Goal: Use online tool/utility: Utilize a website feature to perform a specific function

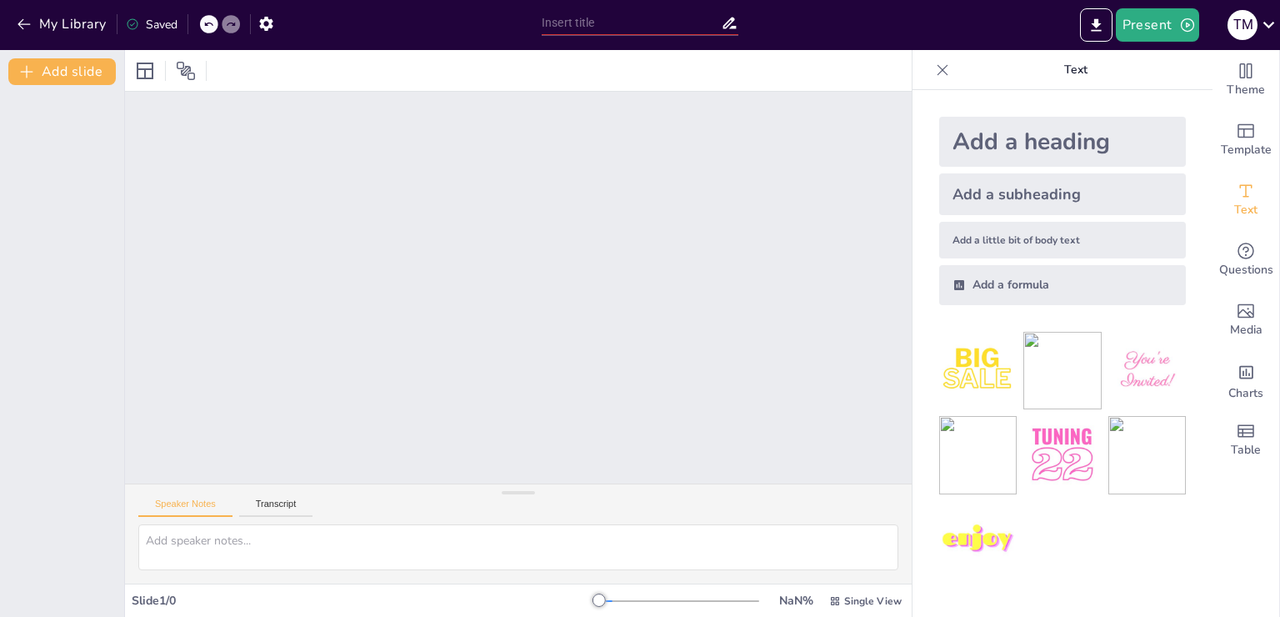
click at [670, 337] on div at bounding box center [518, 288] width 786 height 392
click at [1018, 130] on div "Add a heading" at bounding box center [1062, 142] width 247 height 50
click at [951, 457] on img at bounding box center [977, 454] width 77 height 77
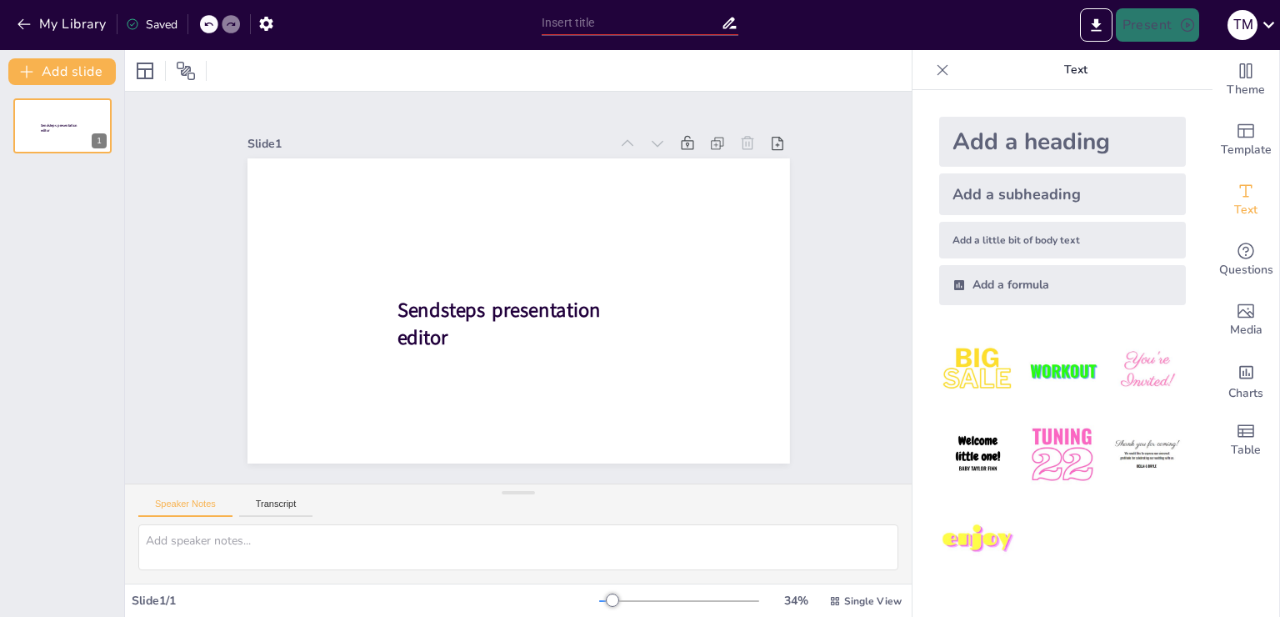
click at [951, 457] on div "Add a heading Add a subheading Add a little bit of body text Add a formula" at bounding box center [1062, 353] width 300 height 527
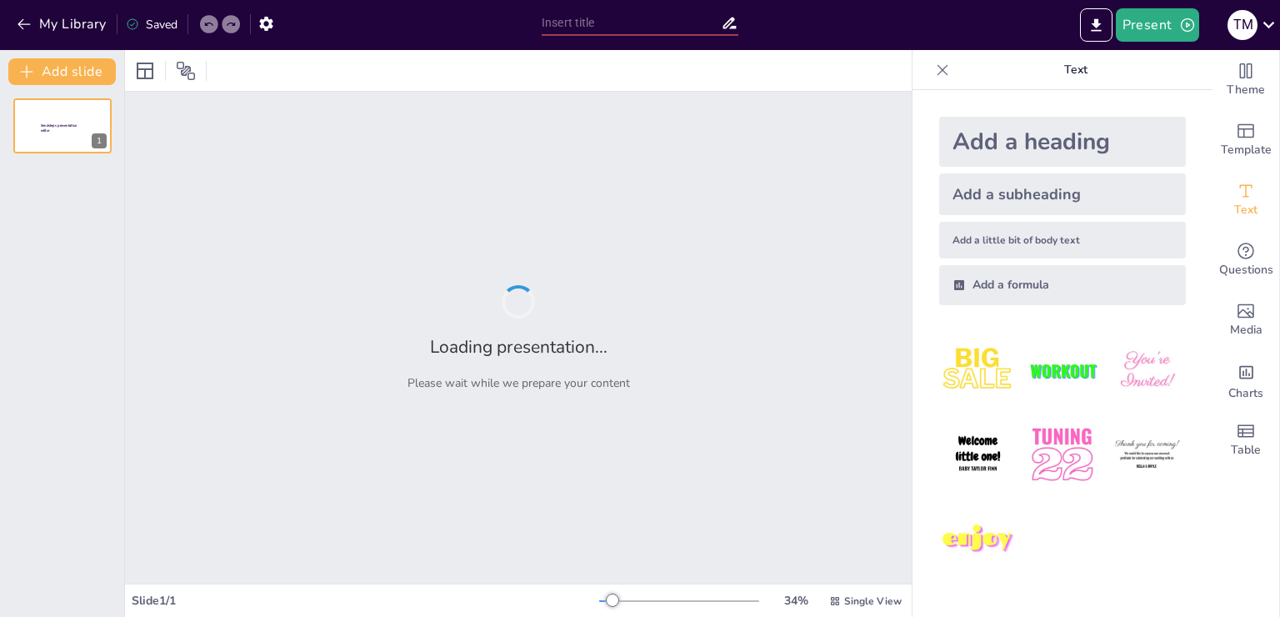
click at [951, 457] on img at bounding box center [977, 454] width 77 height 77
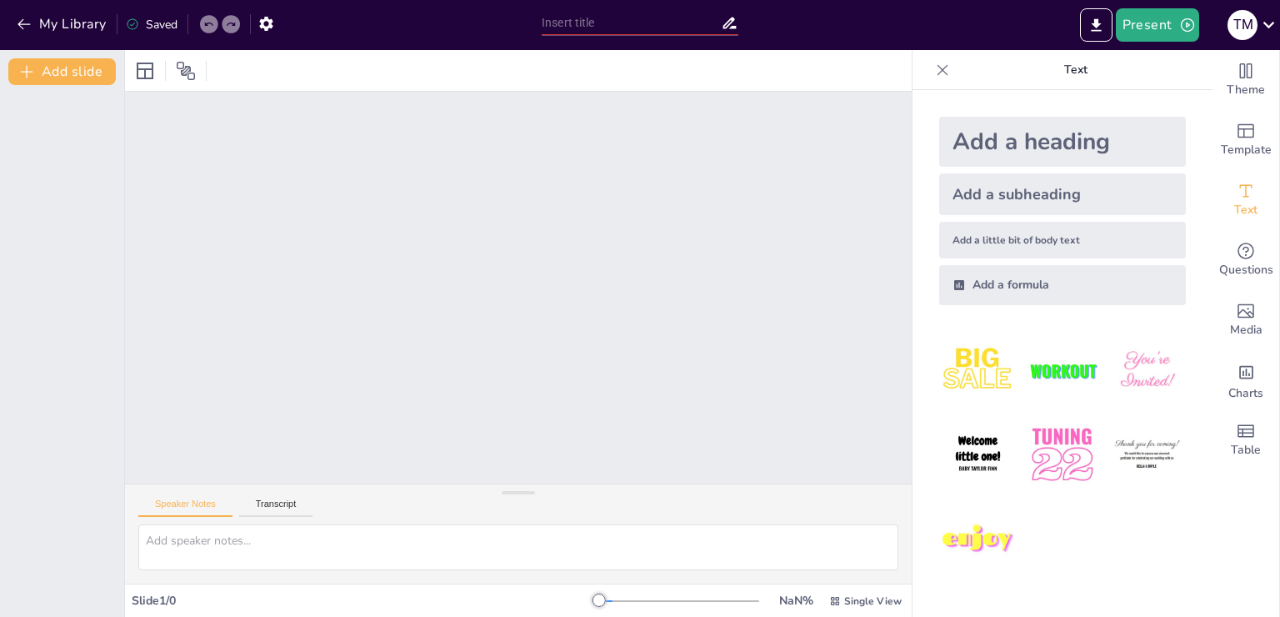
click at [951, 457] on img at bounding box center [977, 454] width 77 height 77
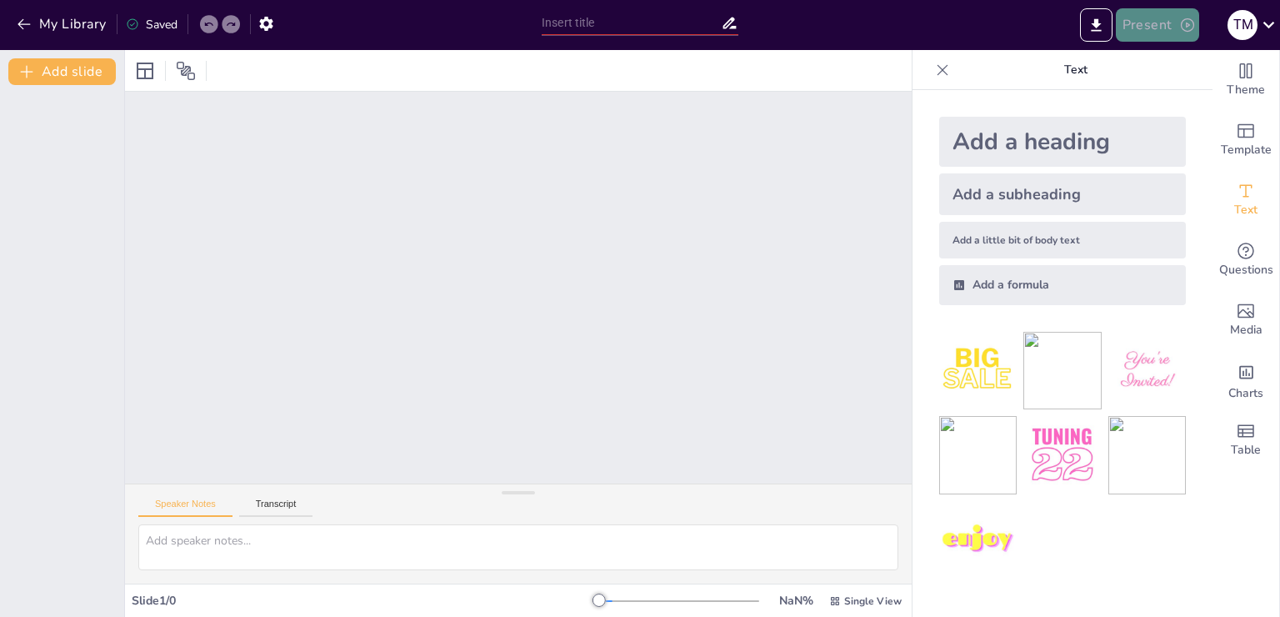
click at [1142, 38] on button "Present" at bounding box center [1157, 24] width 83 height 33
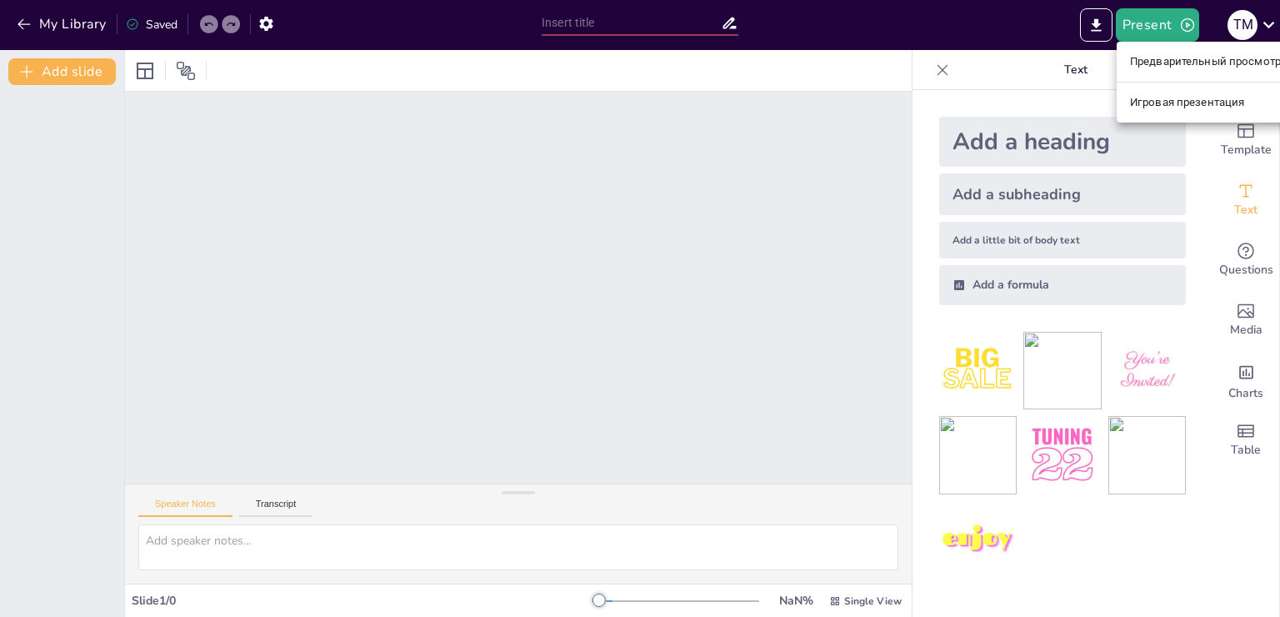
click at [1156, 70] on li "Предварительный просмотр презентации" at bounding box center [1240, 61] width 249 height 27
